Goal: Transaction & Acquisition: Purchase product/service

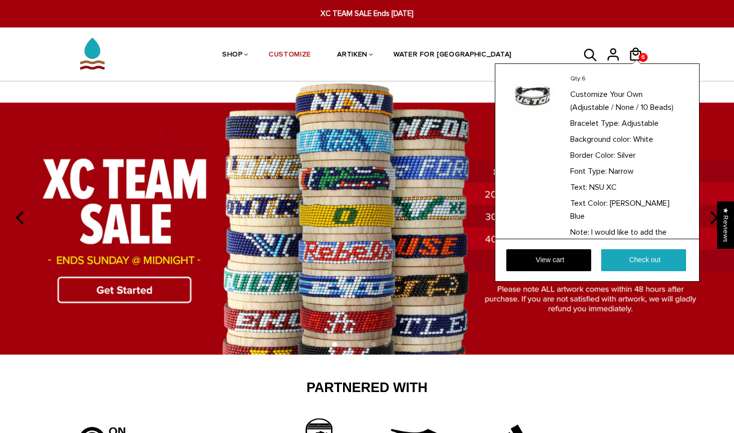
click at [639, 53] on div "6 6 Qty: 6 Customize Your Own (Adjustable / None / 10 Beads) Bracelet Type: Adj…" at bounding box center [639, 54] width 22 height 24
click at [571, 259] on link "View cart" at bounding box center [548, 260] width 85 height 22
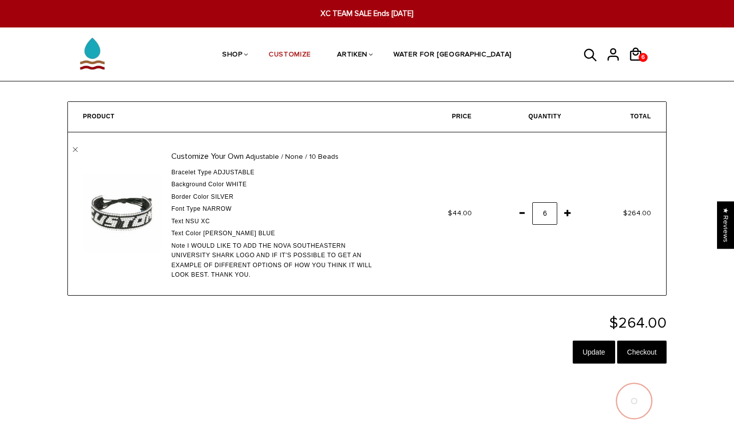
click at [566, 213] on span at bounding box center [567, 213] width 17 height 18
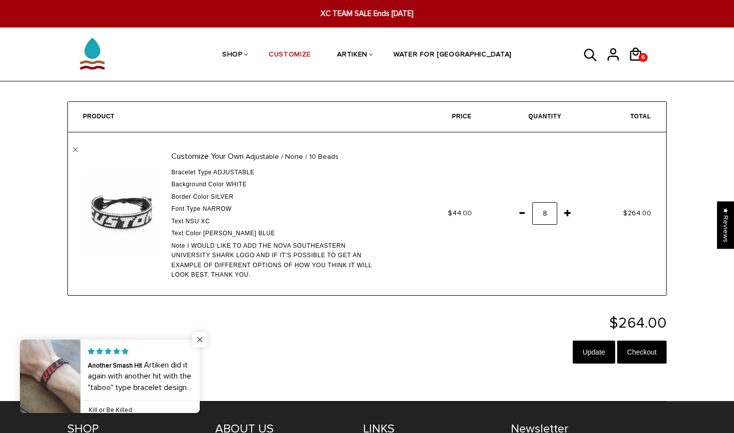
click at [197, 337] on span "Close popup widget" at bounding box center [199, 339] width 15 height 15
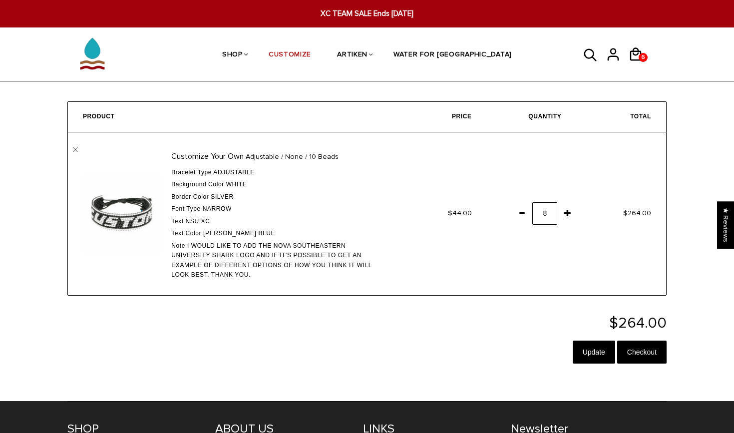
drag, startPoint x: 578, startPoint y: 13, endPoint x: 523, endPoint y: 209, distance: 203.5
click at [523, 209] on span at bounding box center [521, 213] width 17 height 18
click at [641, 349] on input "Checkout" at bounding box center [641, 351] width 49 height 23
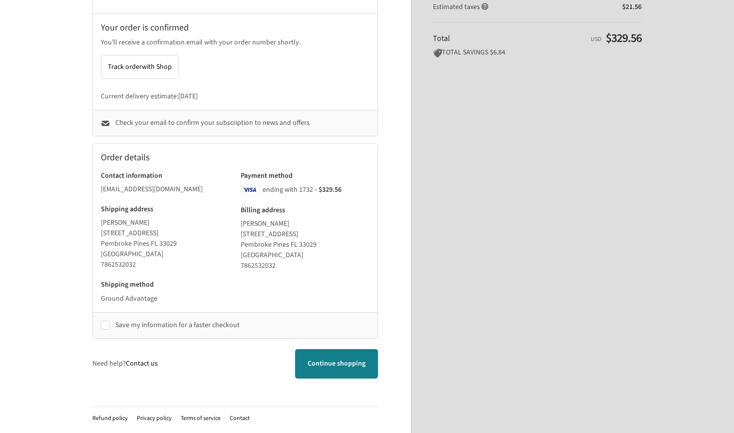
scroll to position [203, 0]
click at [338, 367] on icon at bounding box center [336, 364] width 10 height 10
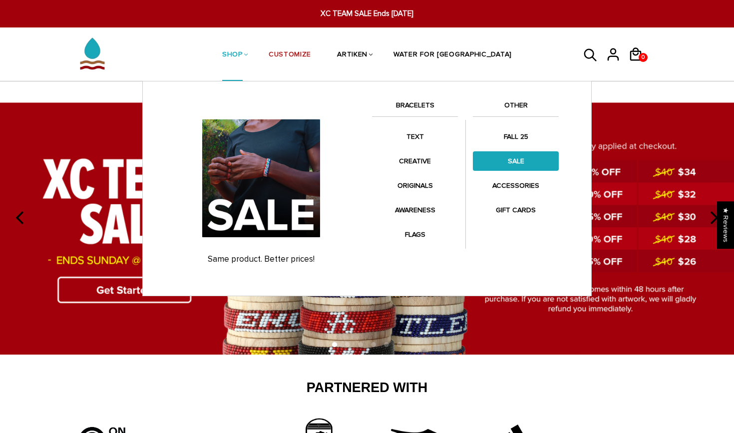
click at [519, 157] on link "SALE" at bounding box center [516, 160] width 86 height 19
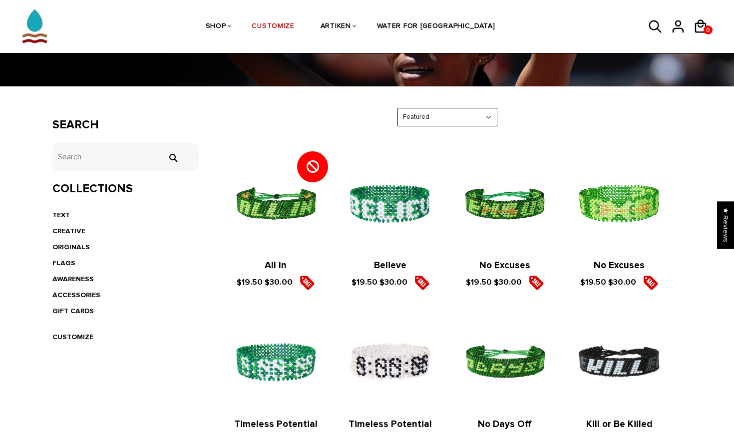
scroll to position [122, 0]
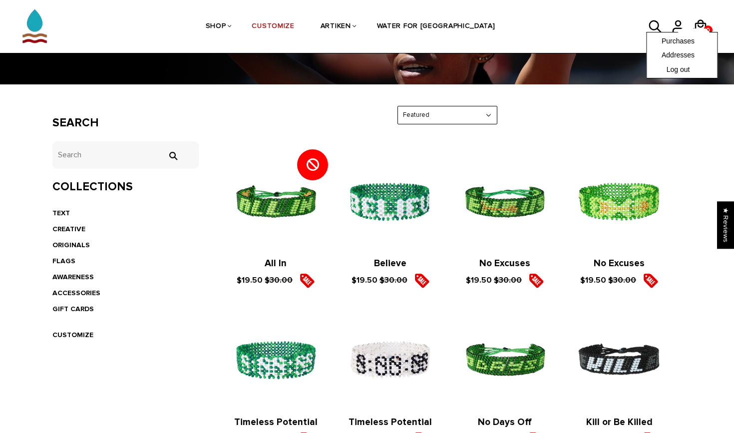
click at [695, 30] on span at bounding box center [694, 30] width 32 height 4
click at [661, 38] on link "Purchases" at bounding box center [681, 39] width 40 height 9
